Goal: Check status

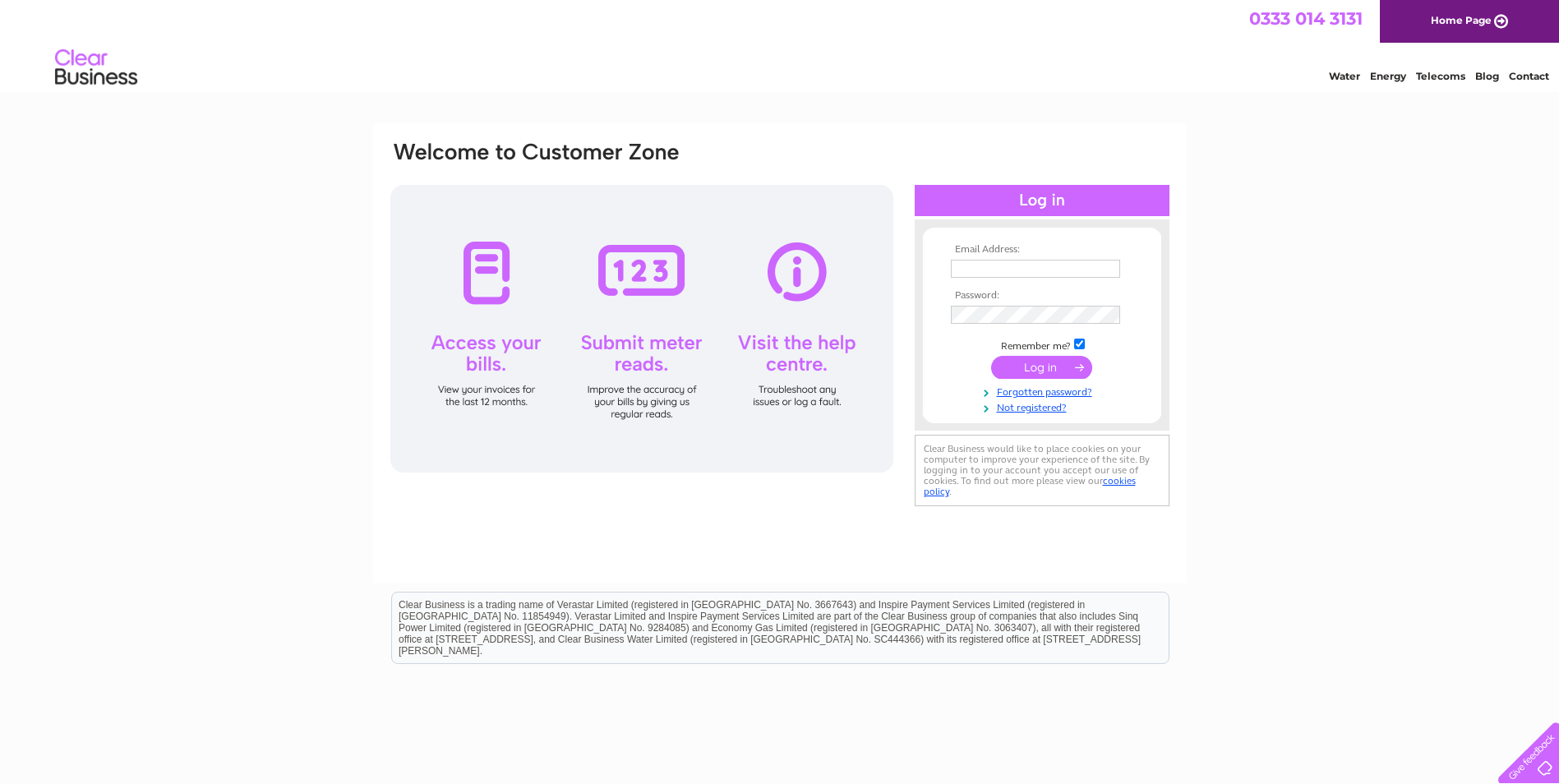
type input "stacey.meaney@hotmail.co.uk"
click at [1051, 368] on input "submit" at bounding box center [1042, 368] width 101 height 23
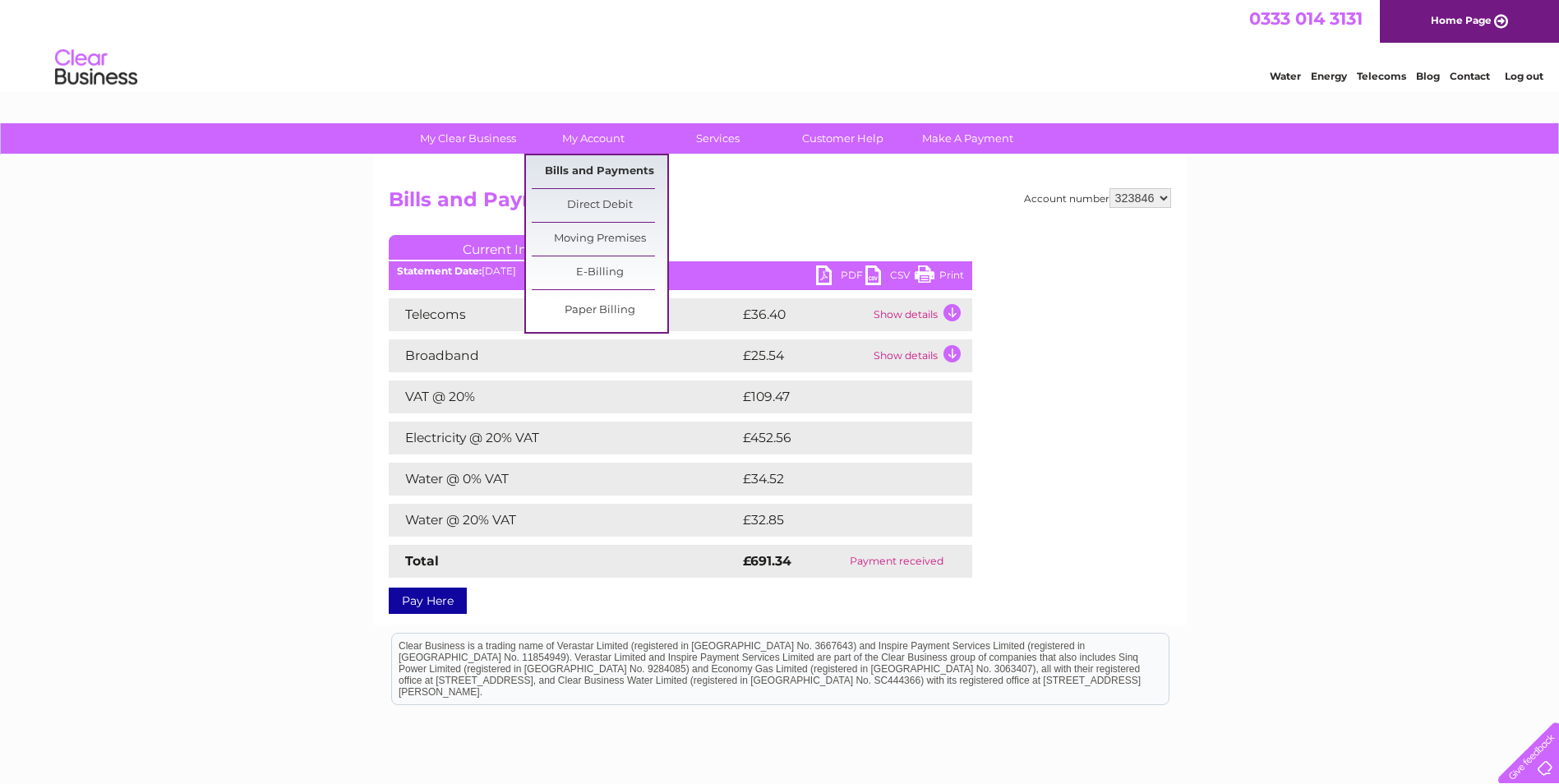
click at [587, 170] on link "Bills and Payments" at bounding box center [600, 172] width 135 height 33
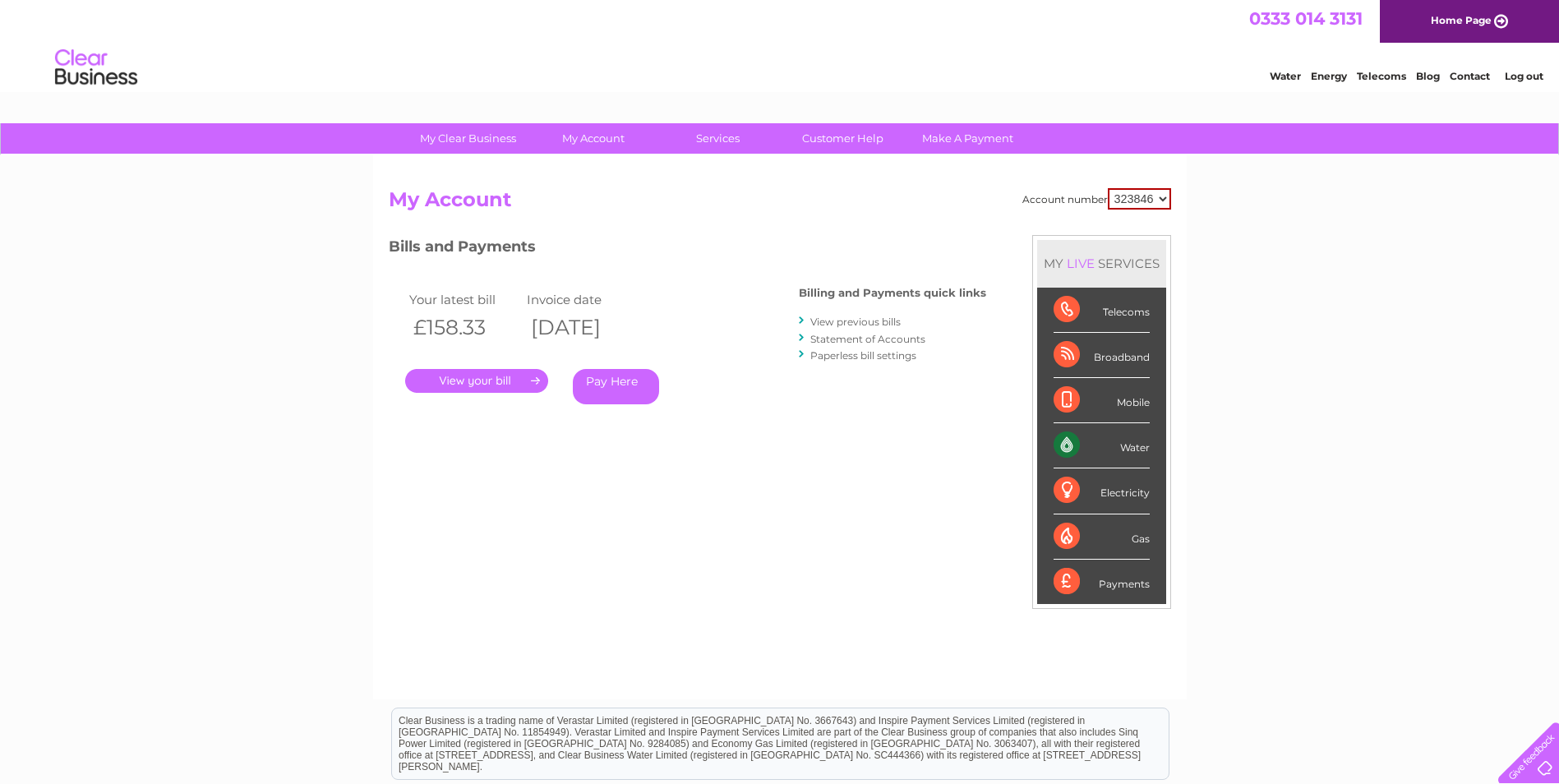
click at [454, 377] on link "." at bounding box center [476, 381] width 143 height 24
